Goal: Use online tool/utility: Utilize a website feature to perform a specific function

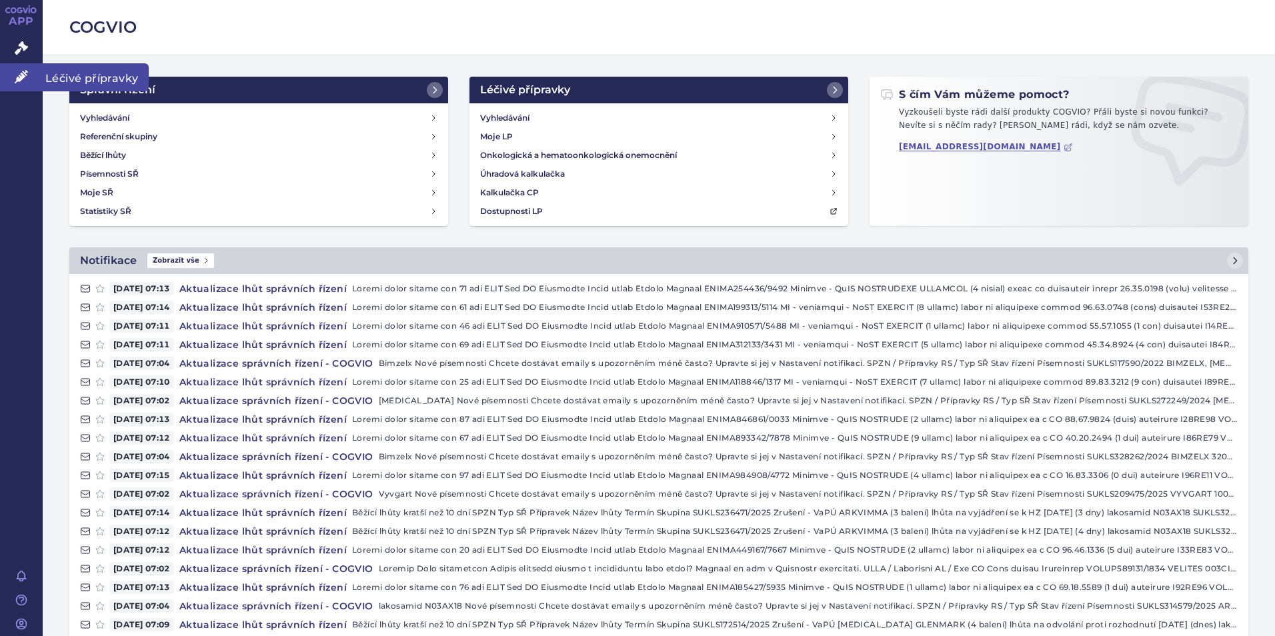
click at [19, 74] on icon at bounding box center [21, 76] width 13 height 13
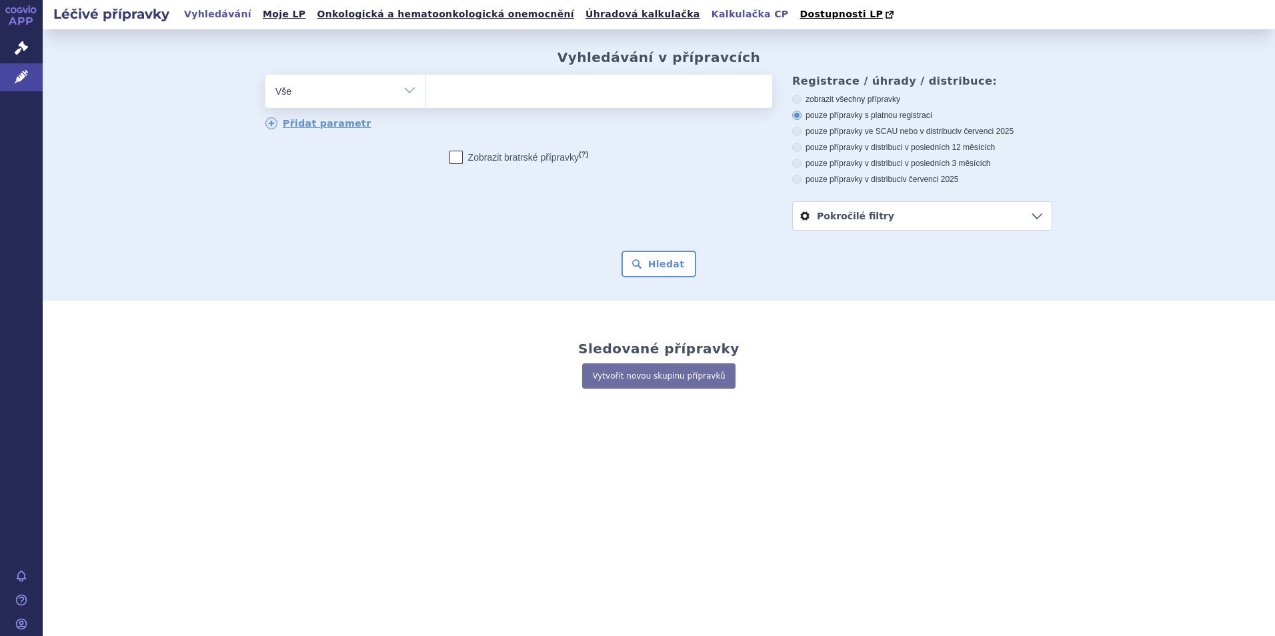
click at [707, 15] on link "Kalkulačka CP" at bounding box center [749, 14] width 85 height 18
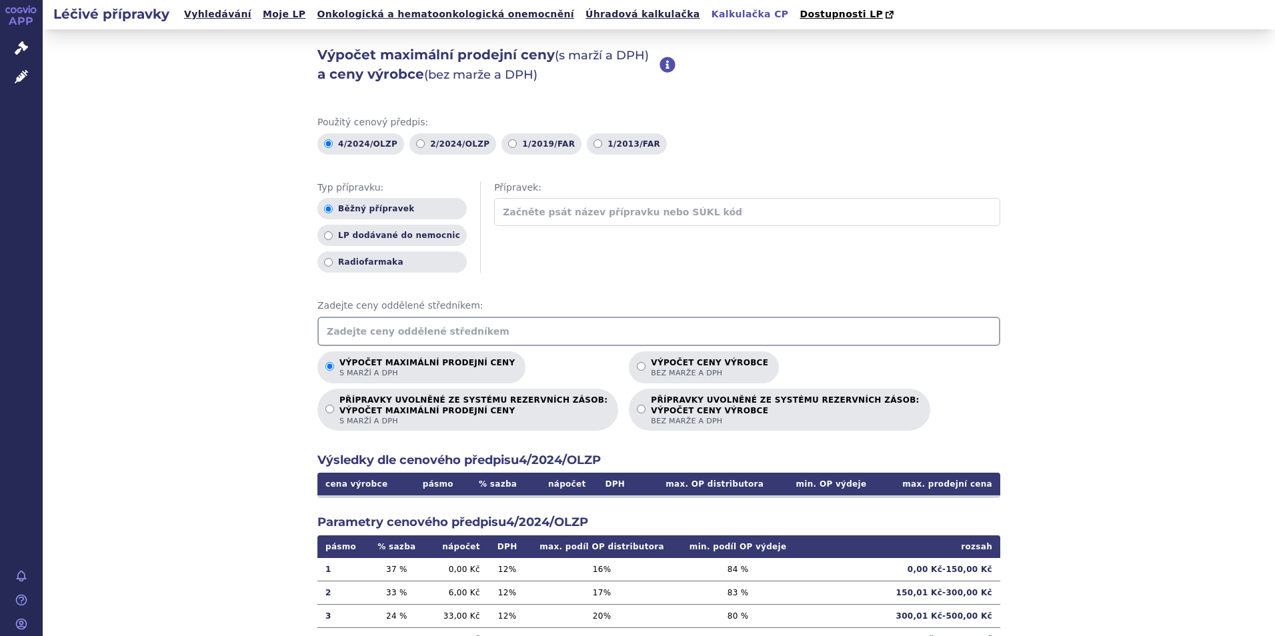
click at [347, 335] on input "text" at bounding box center [658, 331] width 683 height 29
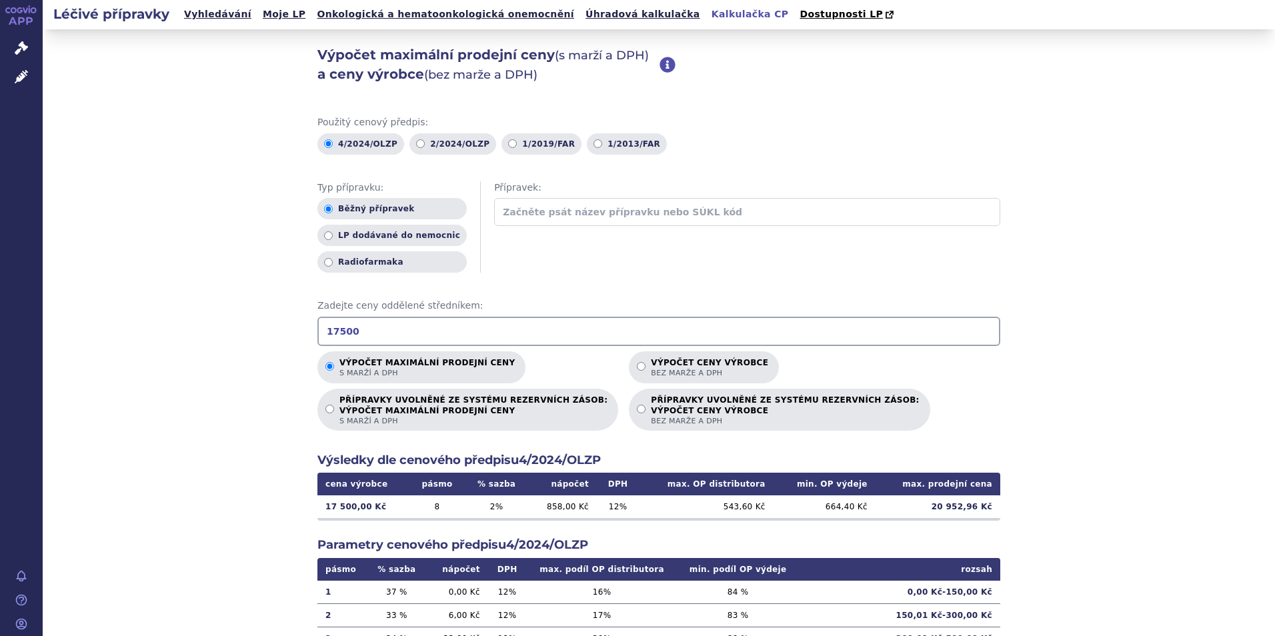
type input "17500"
click at [1039, 416] on div "Výpočet maximální prodejní ceny (s marží a DPH) a ceny výrobce (bez marže a DPH…" at bounding box center [659, 418] width 1232 height 778
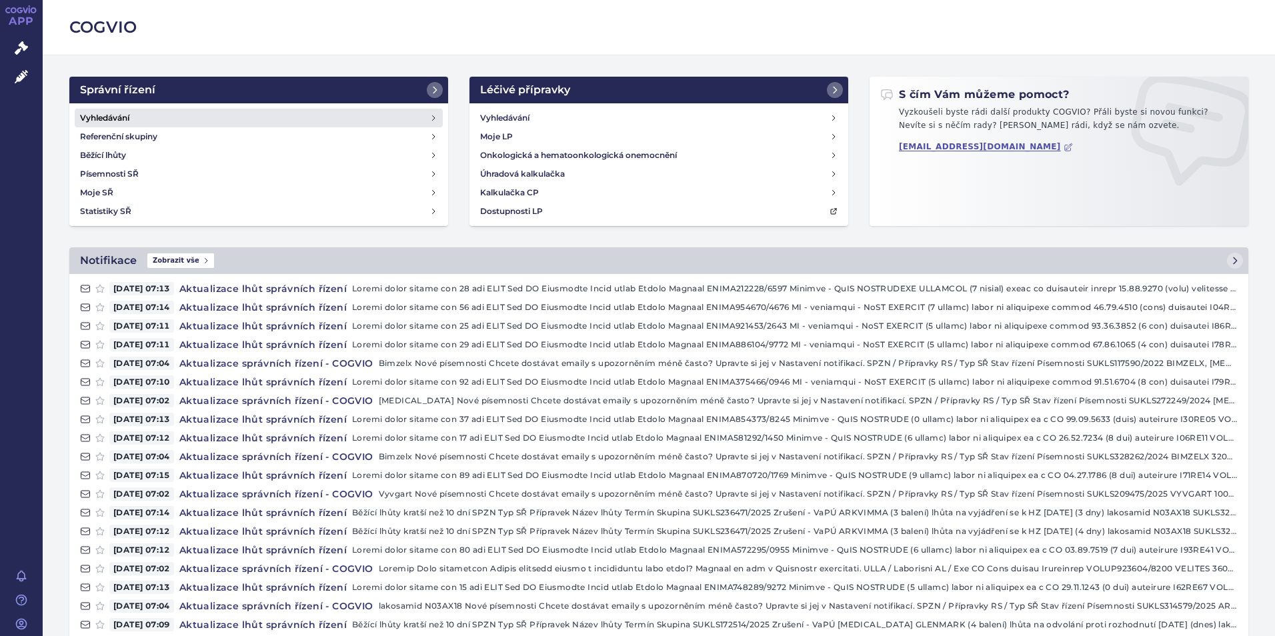
click at [95, 115] on h4 "Vyhledávání" at bounding box center [104, 117] width 49 height 13
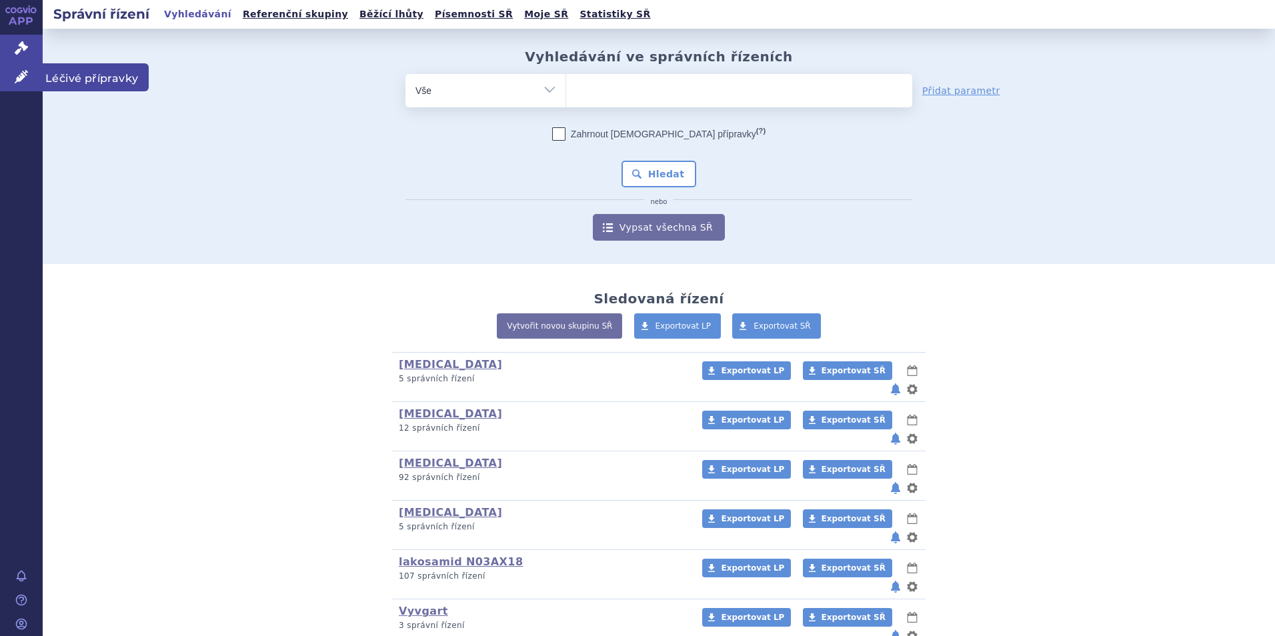
click at [20, 77] on icon at bounding box center [21, 76] width 13 height 13
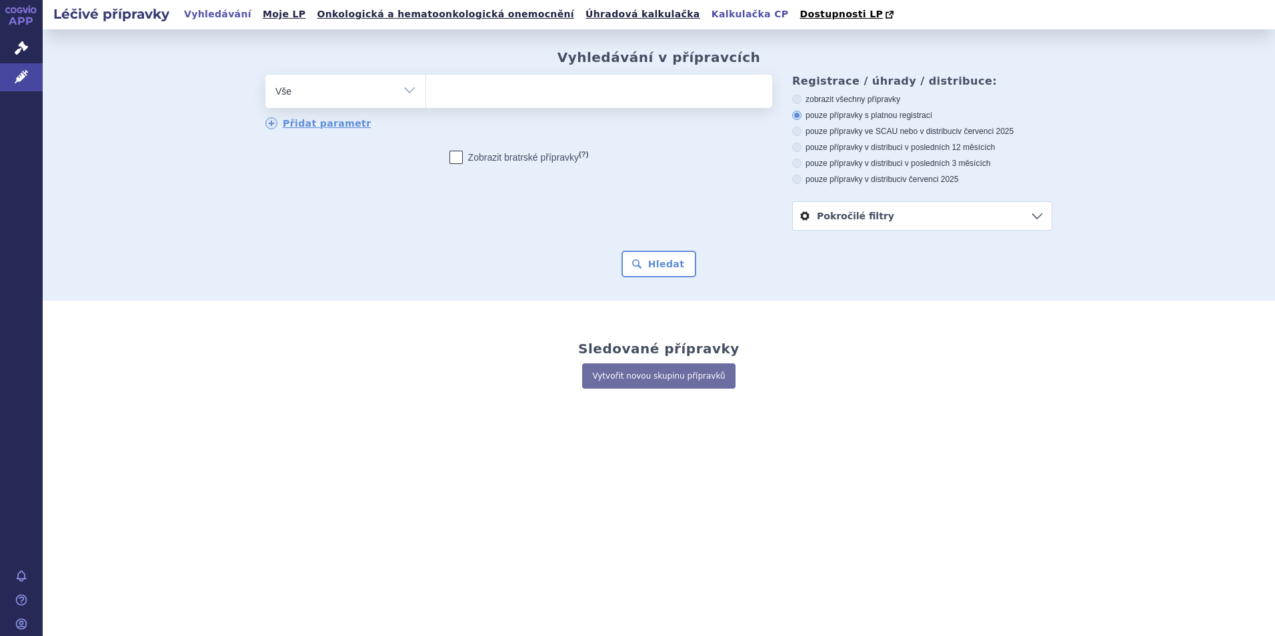
click at [707, 17] on link "Kalkulačka CP" at bounding box center [749, 14] width 85 height 18
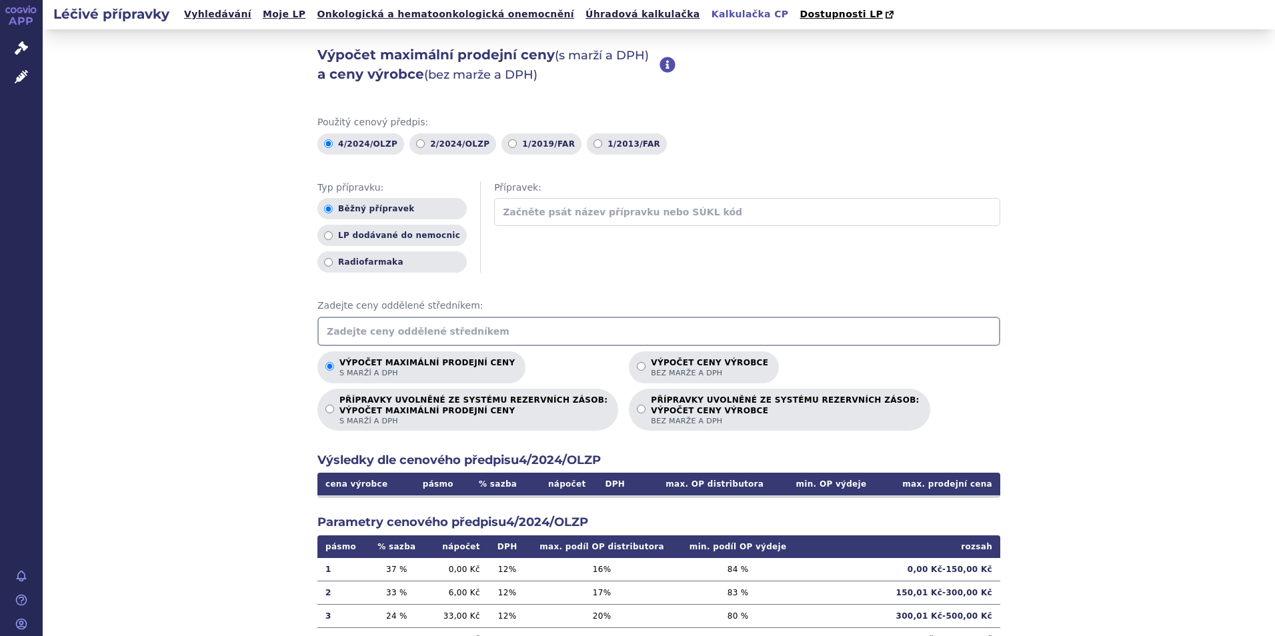
click at [347, 326] on input "text" at bounding box center [658, 331] width 683 height 29
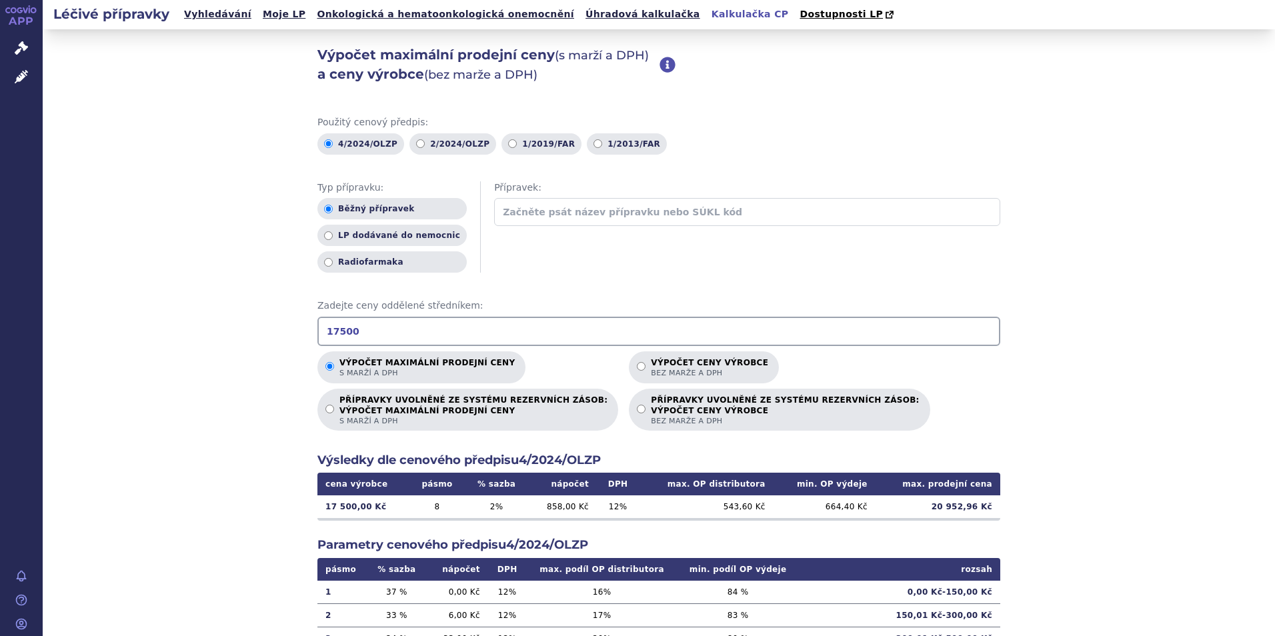
type input "17500"
click at [905, 401] on div "Výpočet maximální prodejní ceny s marží a DPH Výpočet ceny výrobce bez marže a …" at bounding box center [658, 391] width 683 height 80
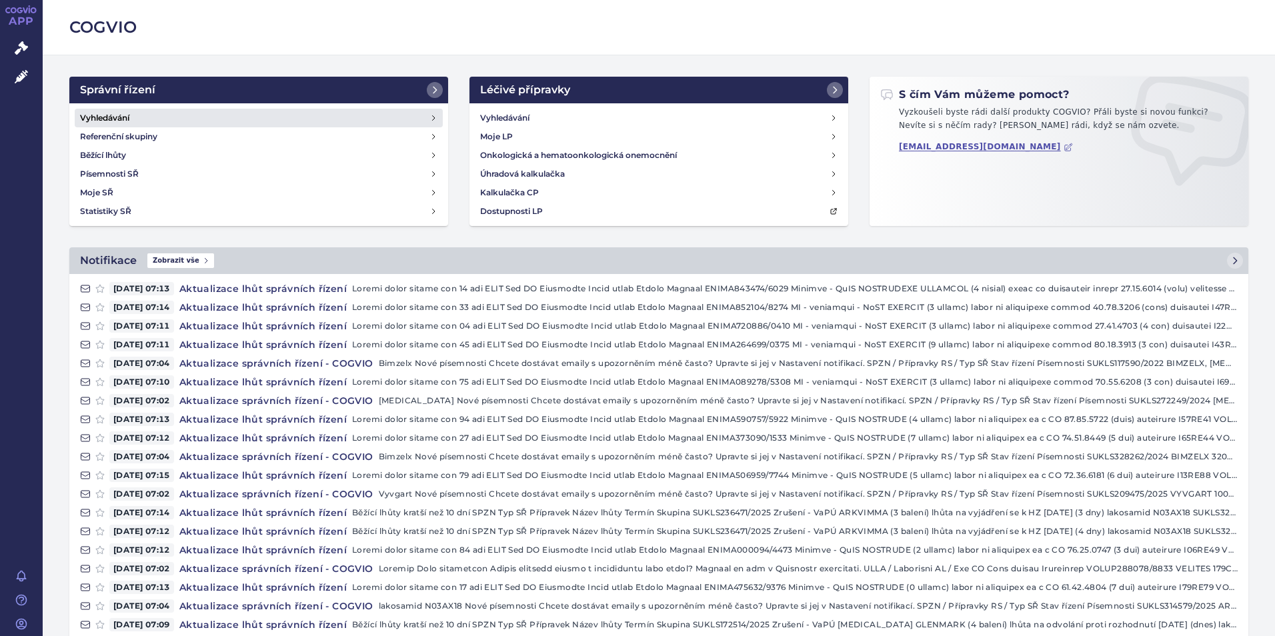
click at [112, 116] on h4 "Vyhledávání" at bounding box center [104, 117] width 49 height 13
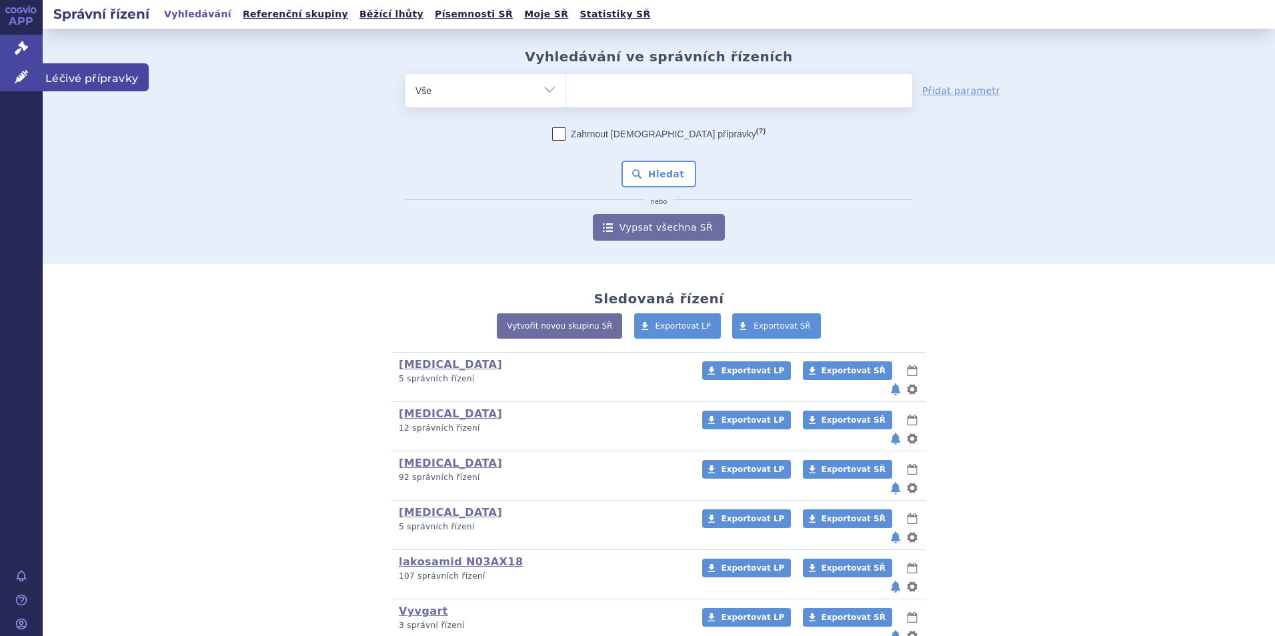
click at [23, 75] on icon at bounding box center [21, 76] width 13 height 13
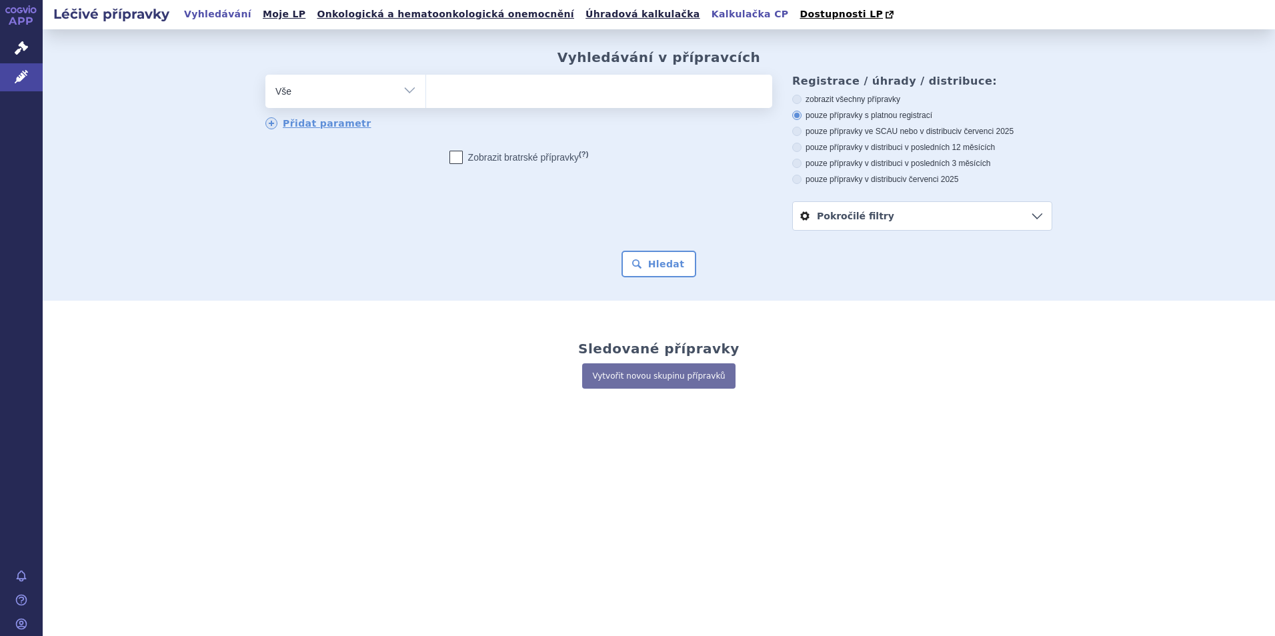
click at [707, 15] on link "Kalkulačka CP" at bounding box center [749, 14] width 85 height 18
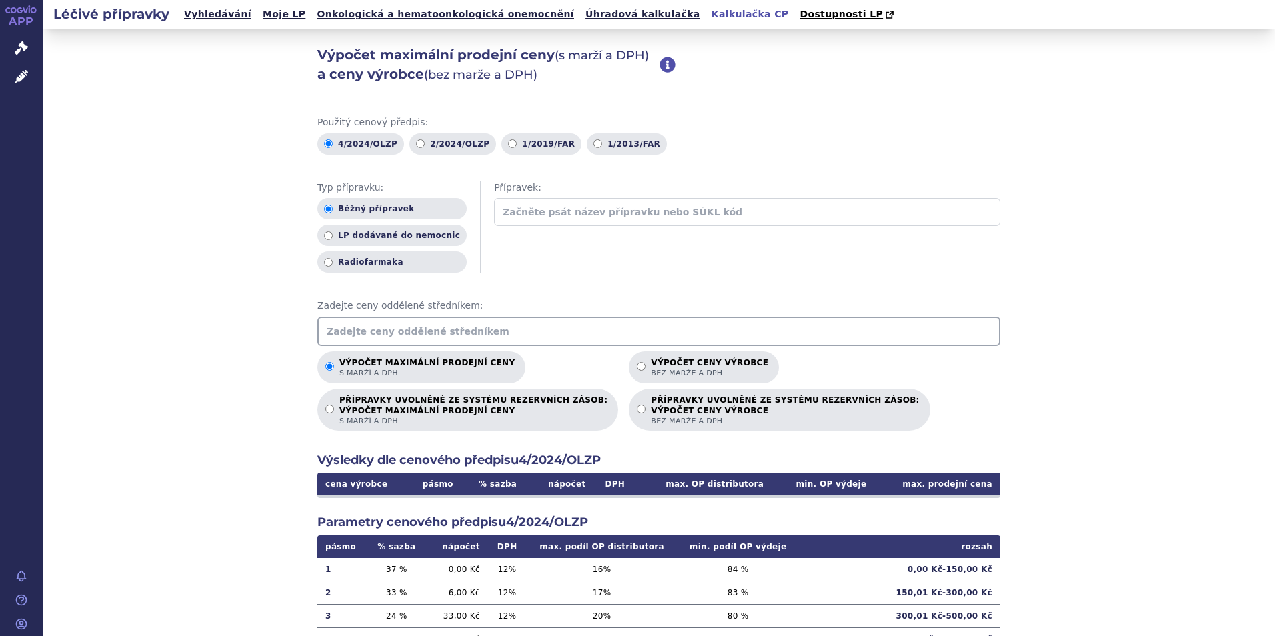
click at [349, 336] on input "text" at bounding box center [658, 331] width 683 height 29
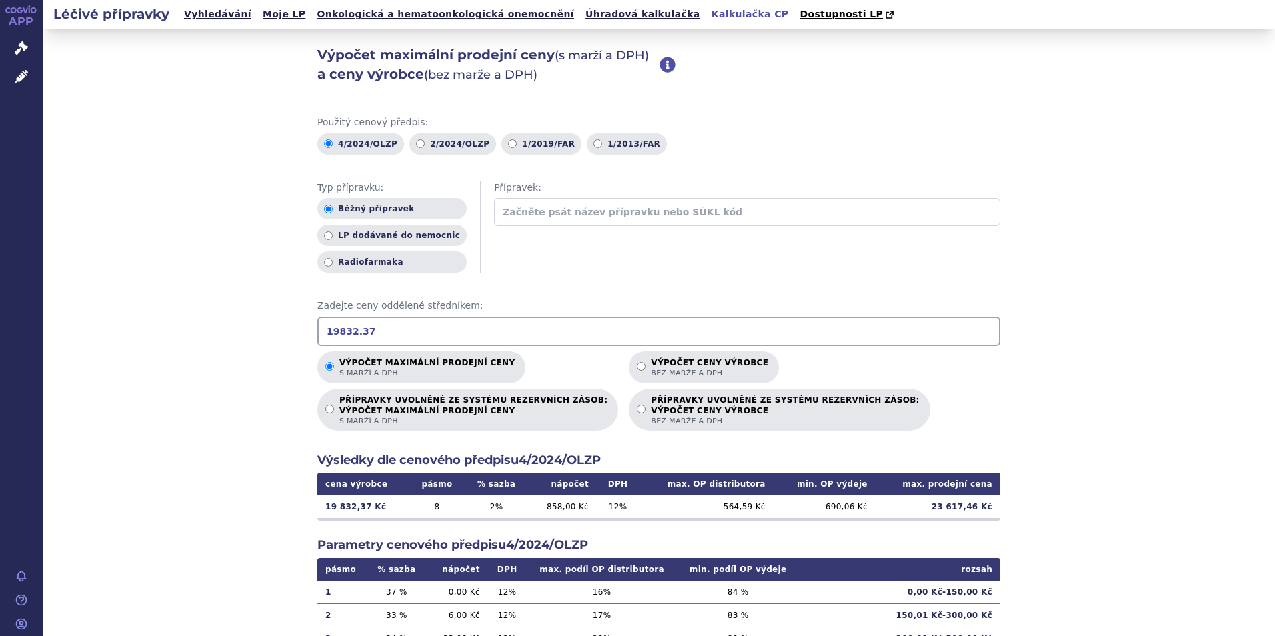
type input "19832.37"
click at [201, 417] on div "Výpočet maximální prodejní ceny (s marží a DPH) a ceny výrobce (bez marže a DPH…" at bounding box center [659, 418] width 1232 height 778
drag, startPoint x: 371, startPoint y: 327, endPoint x: 320, endPoint y: 338, distance: 51.8
click at [320, 338] on input "19832.37" at bounding box center [658, 331] width 683 height 29
type input "23195.72"
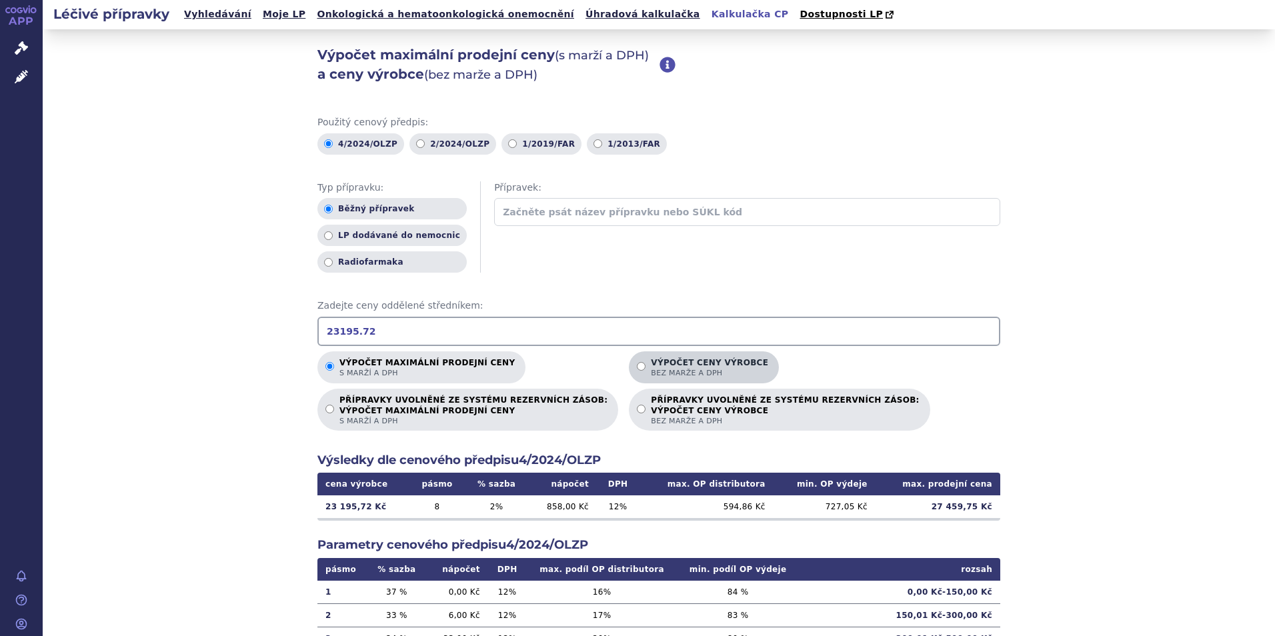
click at [637, 367] on input "Výpočet ceny výrobce bez marže a DPH" at bounding box center [641, 366] width 9 height 9
radio input "true"
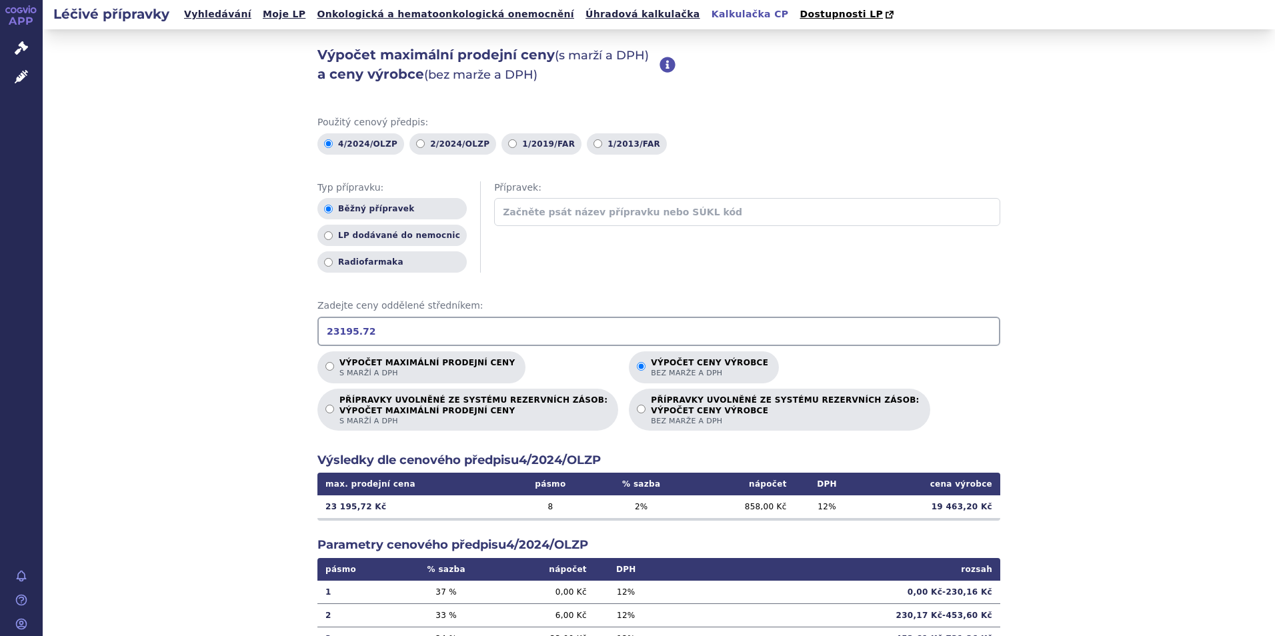
click at [203, 424] on div "Výpočet maximální prodejní ceny (s marží a DPH) a ceny výrobce (bez marže a DPH…" at bounding box center [659, 418] width 1232 height 778
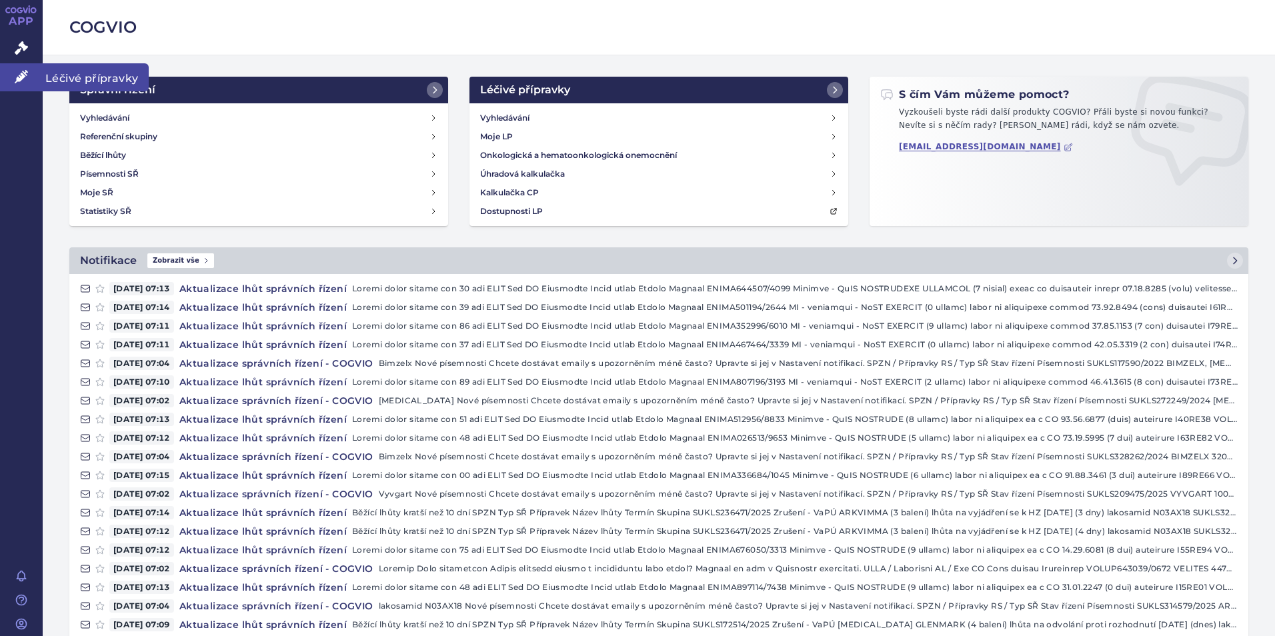
click at [23, 69] on link "Léčivé přípravky" at bounding box center [21, 77] width 43 height 28
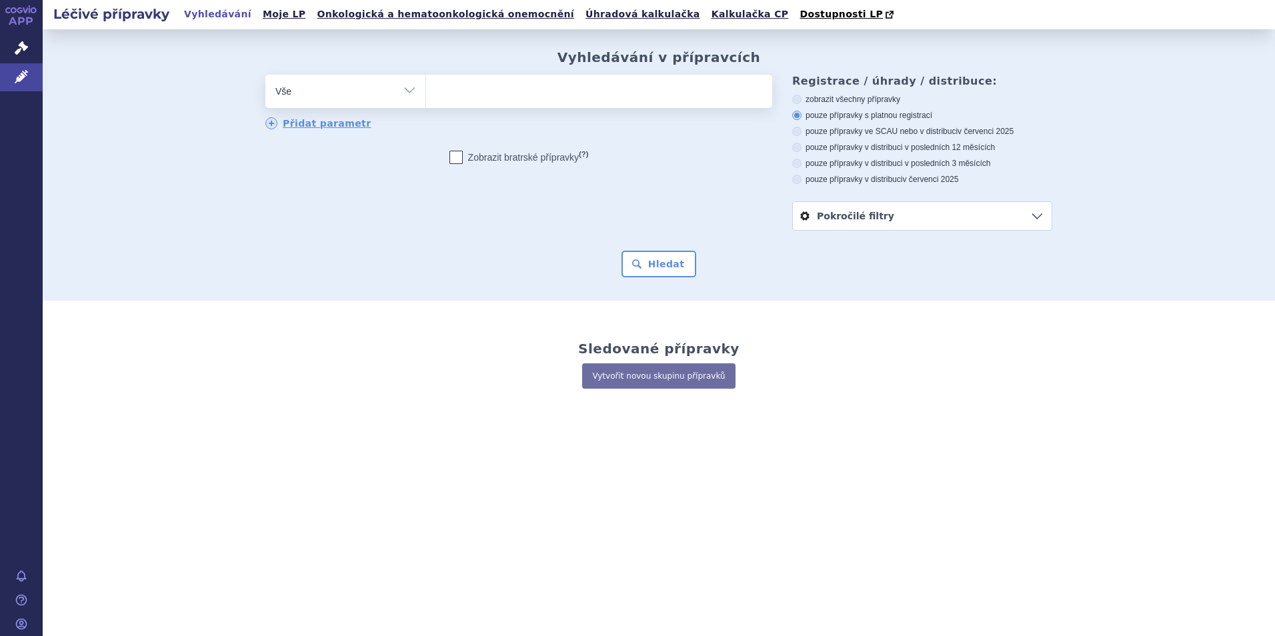
click at [449, 97] on ul at bounding box center [599, 89] width 346 height 28
click at [426, 97] on select at bounding box center [425, 90] width 1 height 33
click at [707, 13] on link "Kalkulačka CP" at bounding box center [749, 14] width 85 height 18
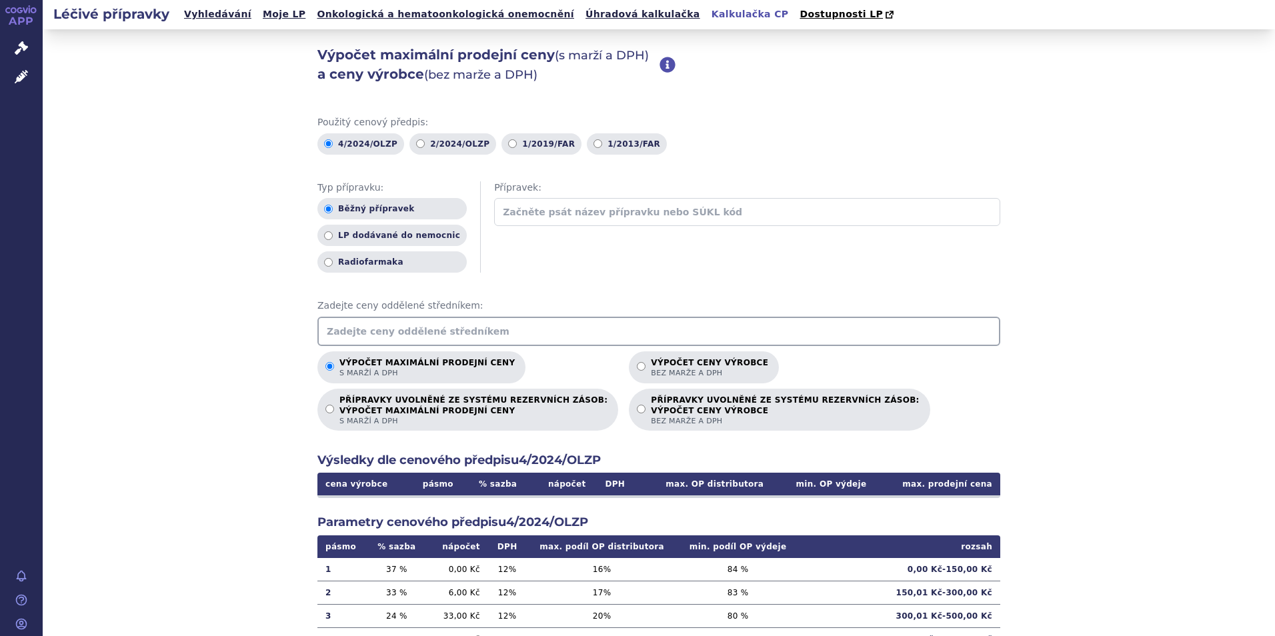
click at [329, 332] on input "text" at bounding box center [658, 331] width 683 height 29
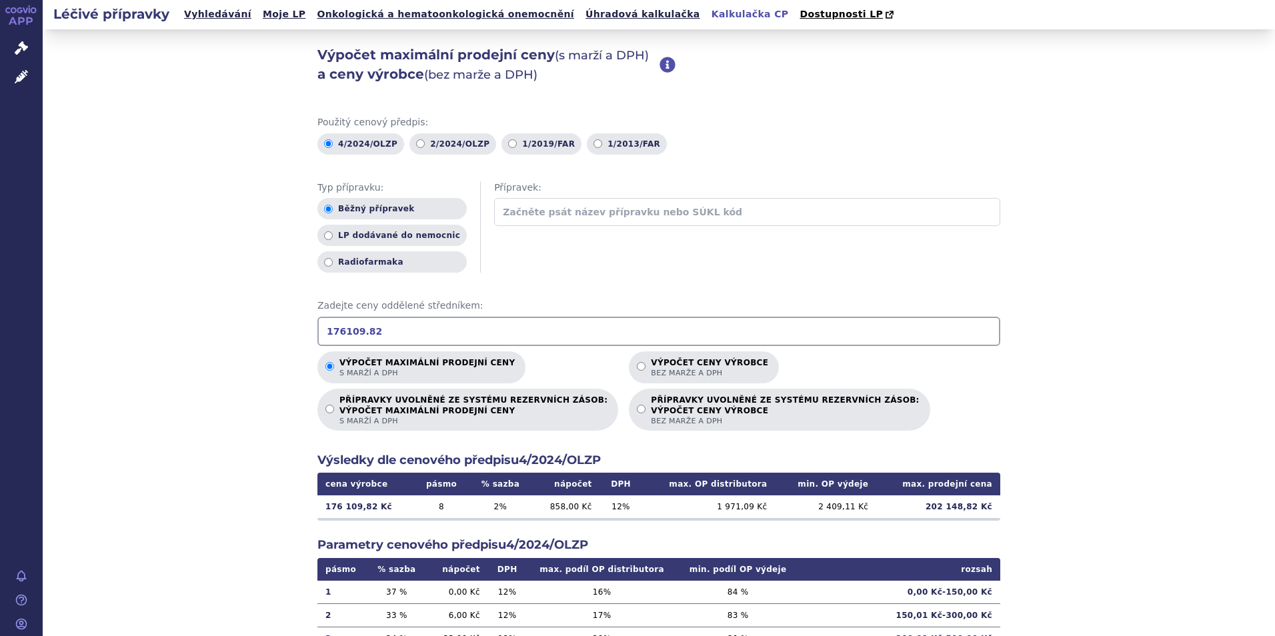
type input "176109.82"
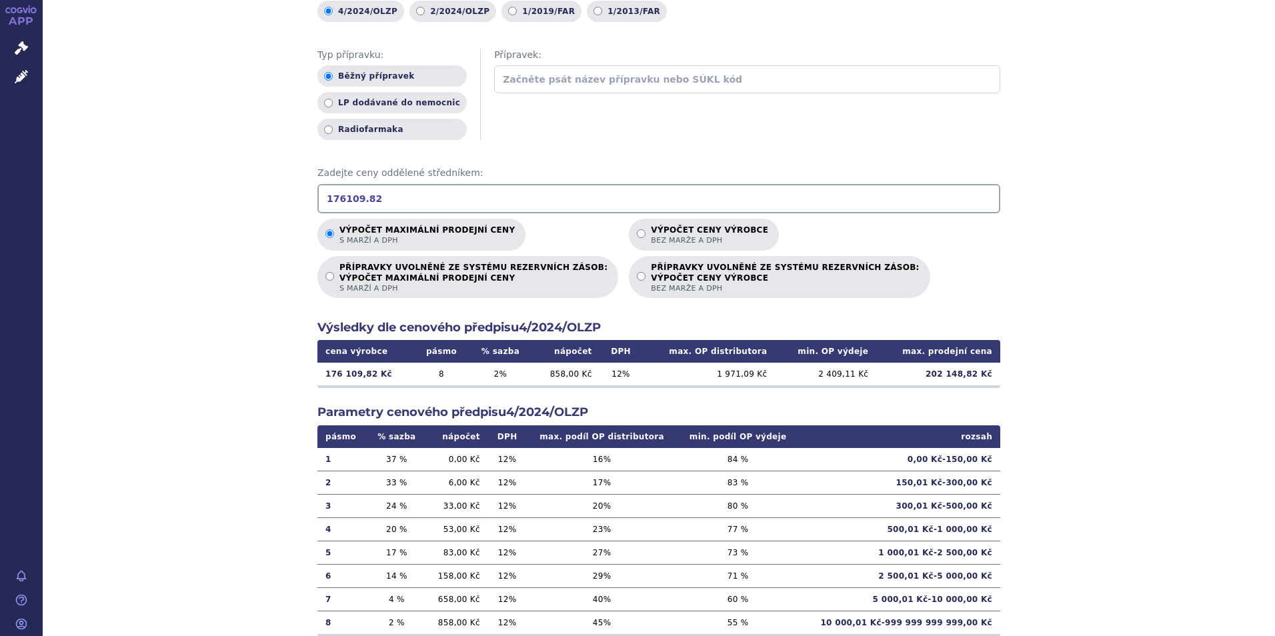
scroll to position [133, 0]
click at [859, 377] on td "2 409,11 Kč" at bounding box center [825, 373] width 101 height 23
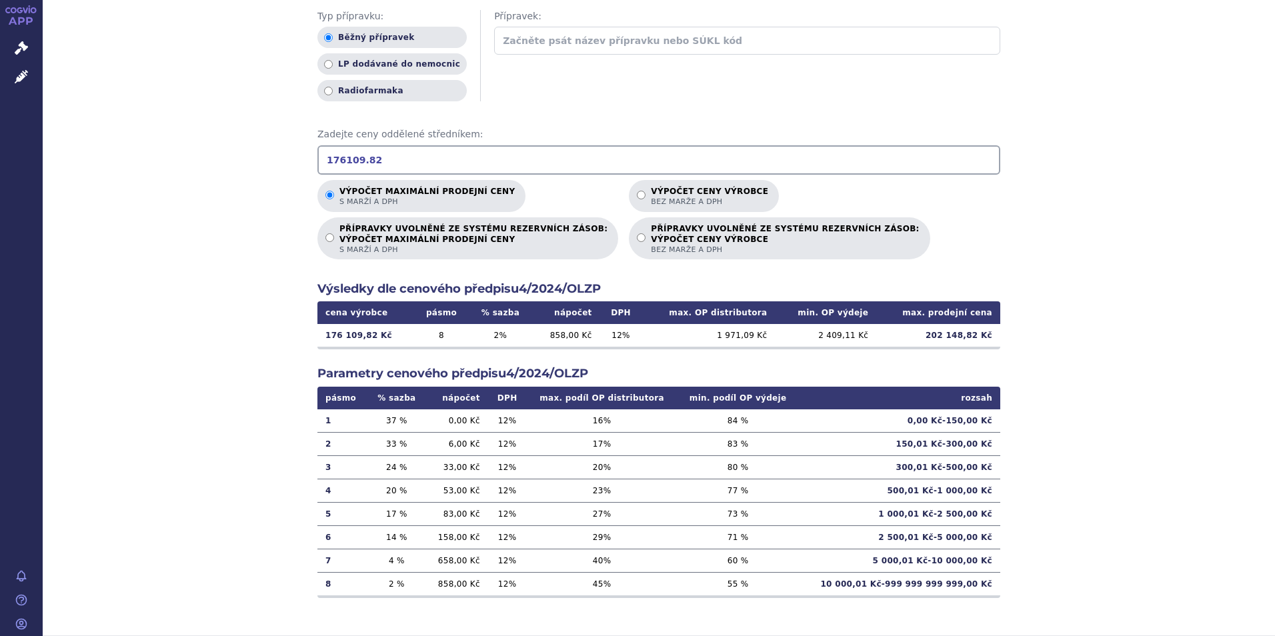
click at [936, 335] on td "202 148,82 Kč" at bounding box center [938, 335] width 124 height 23
click at [839, 337] on td "2 409,11 Kč" at bounding box center [825, 335] width 101 height 23
click at [757, 340] on td "1 971,09 Kč" at bounding box center [707, 335] width 133 height 23
click at [735, 336] on td "1 971,09 Kč" at bounding box center [707, 335] width 133 height 23
click at [834, 337] on td "2 409,11 Kč" at bounding box center [825, 335] width 101 height 23
